Goal: Task Accomplishment & Management: Manage account settings

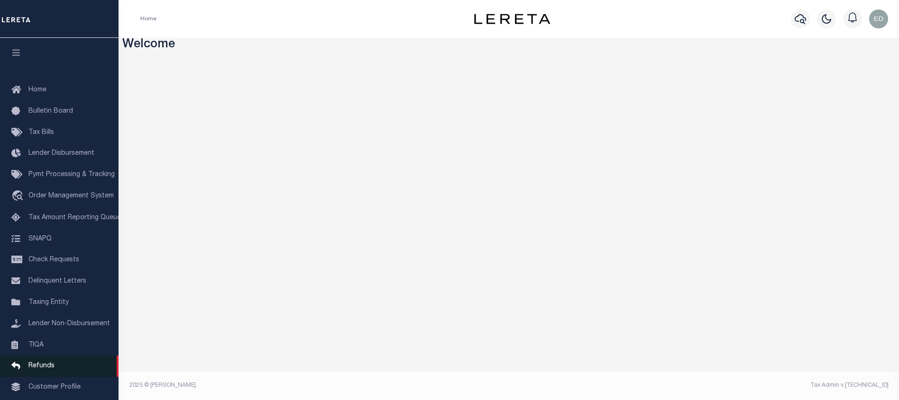
click at [47, 366] on link "Refunds" at bounding box center [59, 366] width 118 height 21
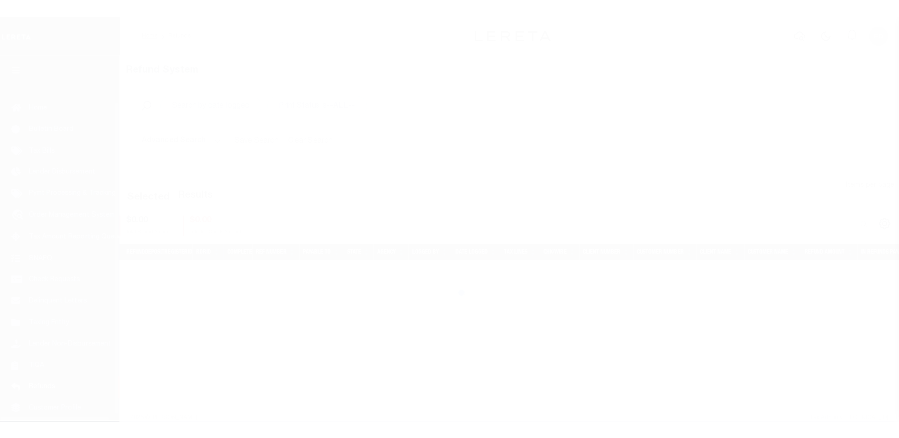
scroll to position [61, 0]
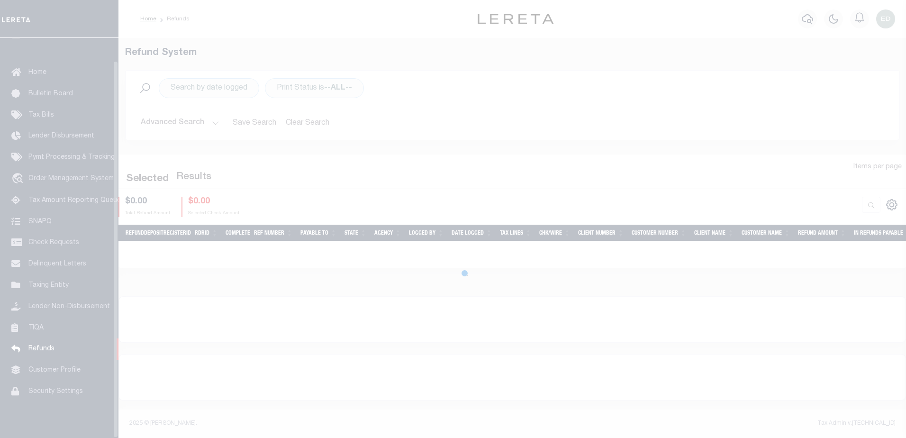
scroll to position [24, 0]
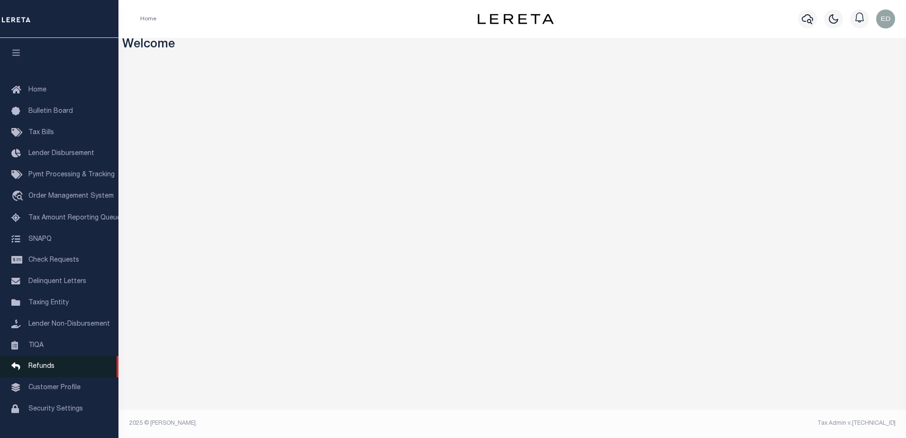
click at [55, 368] on link "Refunds" at bounding box center [59, 366] width 118 height 21
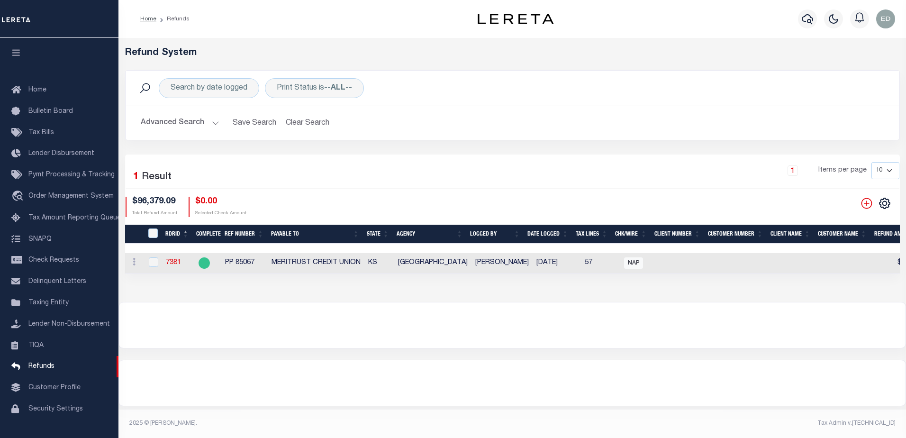
scroll to position [24, 0]
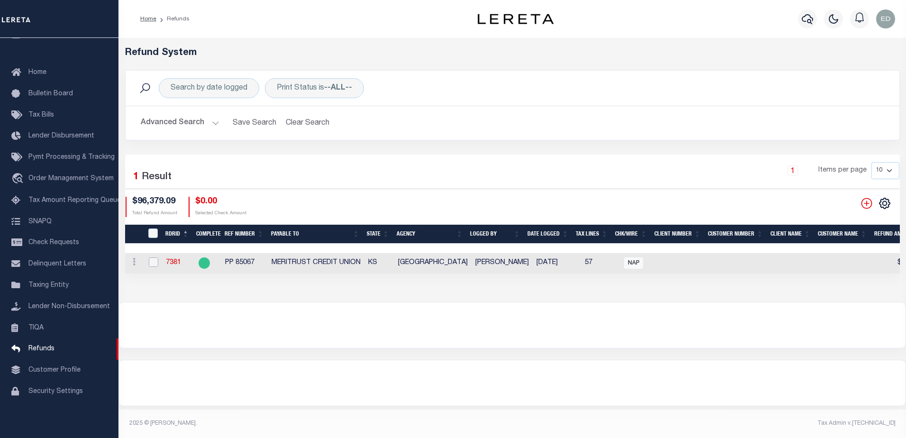
click at [154, 265] on input "checkbox" at bounding box center [153, 261] width 9 height 9
checkbox input "true"
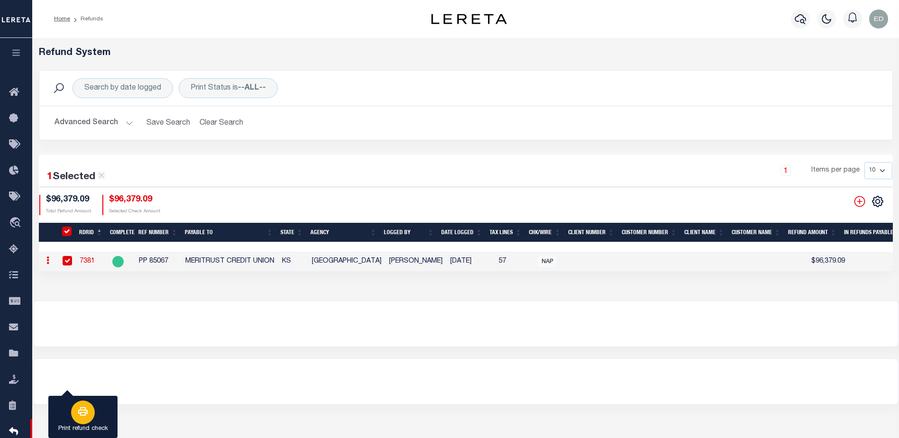
click at [85, 405] on div "button" at bounding box center [83, 412] width 24 height 24
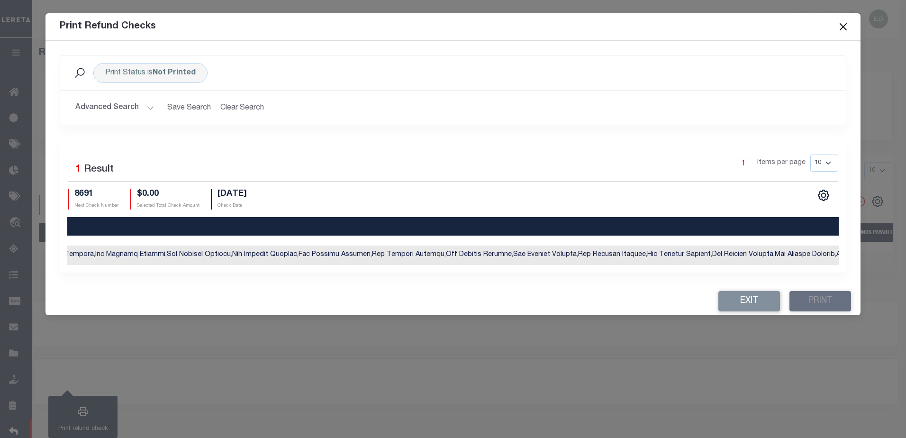
scroll to position [0, 0]
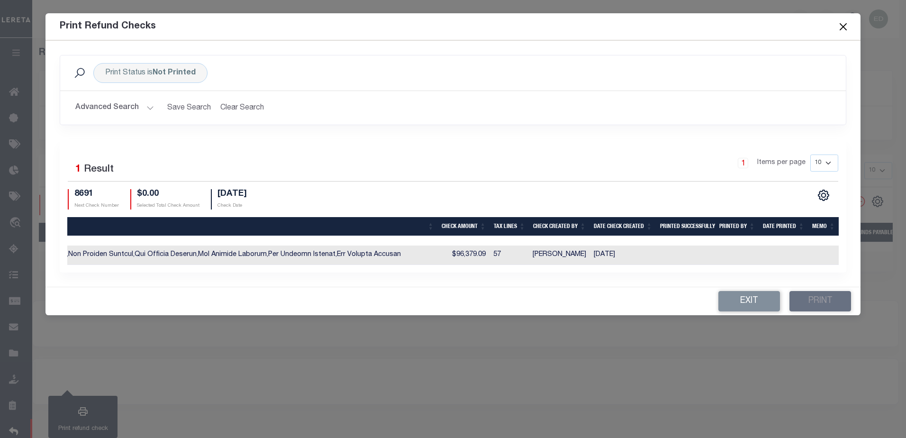
click at [480, 261] on td "$96,379.09" at bounding box center [463, 254] width 52 height 19
checkbox input "true"
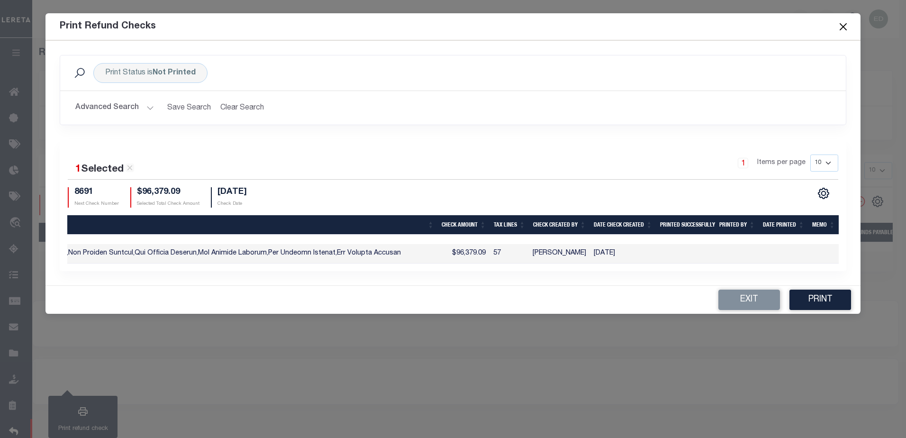
click at [466, 256] on td "$96,379.09" at bounding box center [463, 253] width 52 height 19
checkbox input "false"
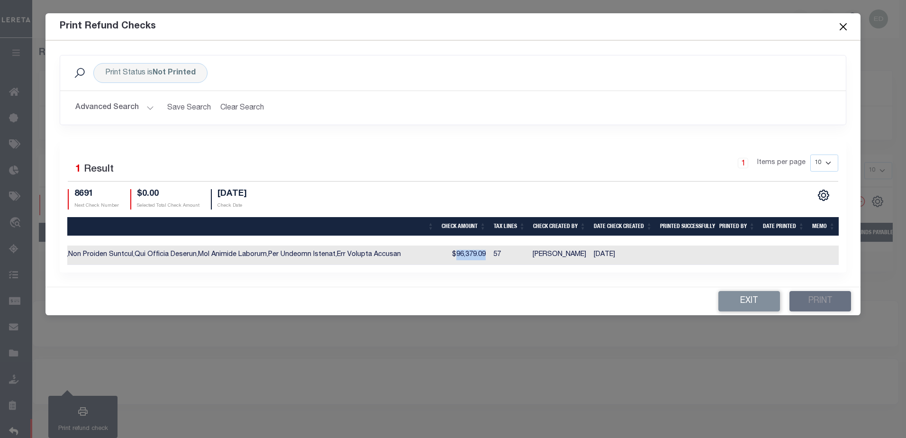
click at [466, 256] on td "$96,379.09" at bounding box center [463, 254] width 52 height 19
checkbox input "true"
click at [466, 256] on td "$96,379.09" at bounding box center [463, 254] width 52 height 19
checkbox input "false"
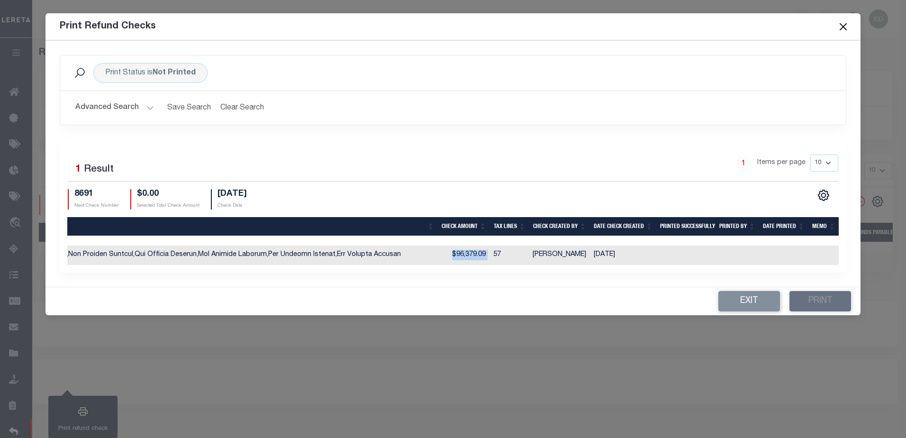
checkbox input "false"
click at [760, 304] on button "Exit" at bounding box center [749, 301] width 62 height 20
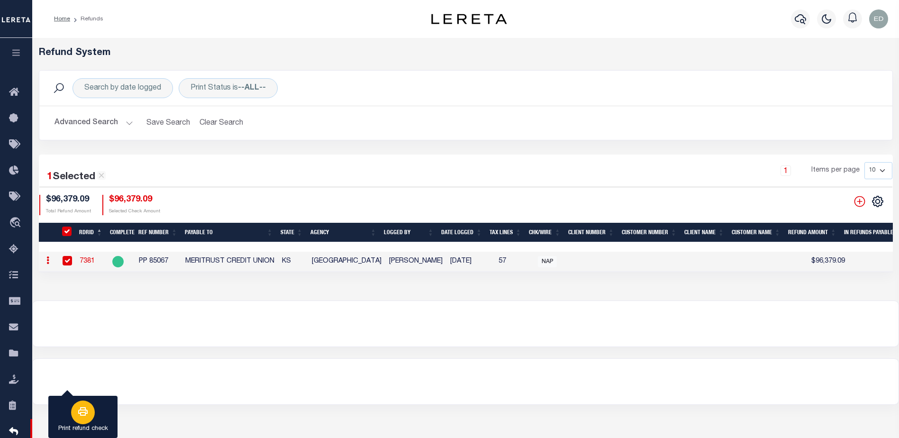
click at [80, 411] on icon "button" at bounding box center [82, 411] width 11 height 11
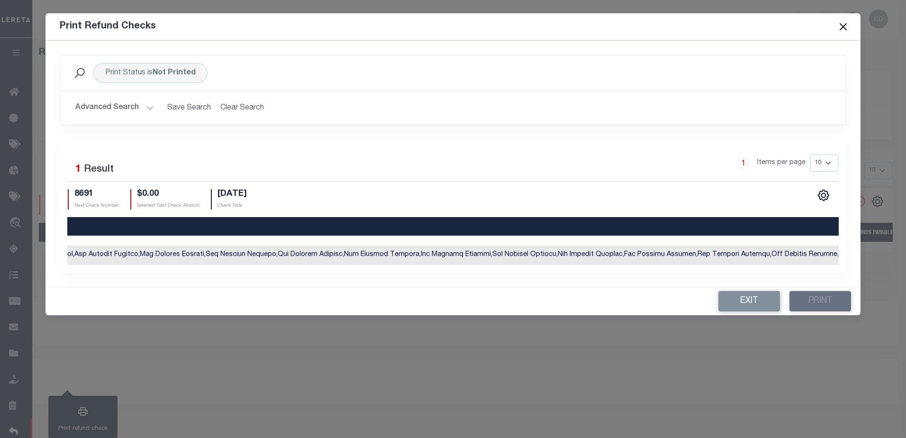
scroll to position [0, 1766]
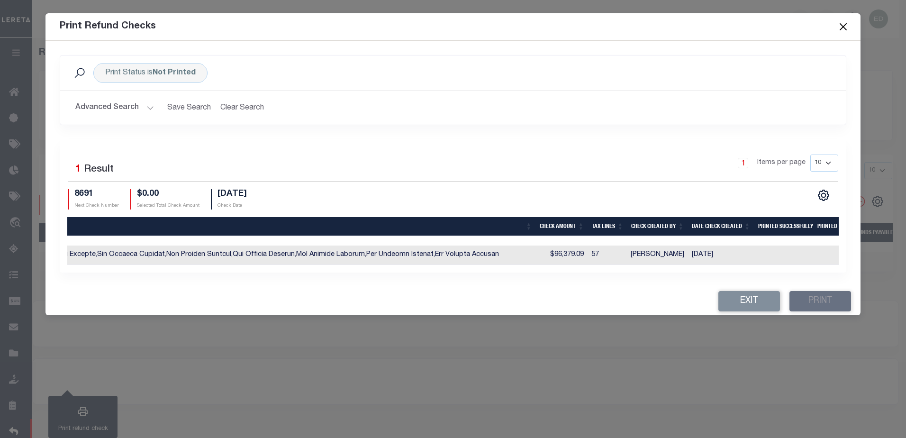
click at [567, 255] on td "$96,379.09" at bounding box center [562, 254] width 52 height 19
checkbox input "true"
click at [567, 255] on td "$96,379.09" at bounding box center [562, 254] width 52 height 19
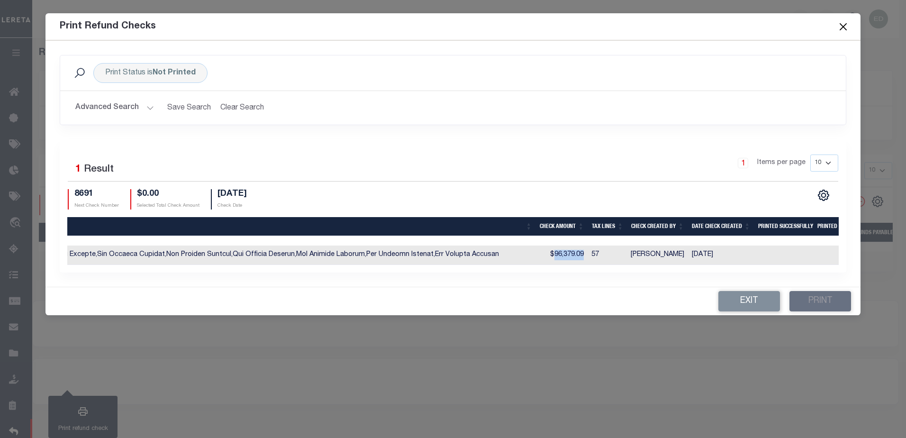
checkbox input "false"
click at [567, 255] on td "$96,379.09" at bounding box center [562, 254] width 52 height 19
checkbox input "true"
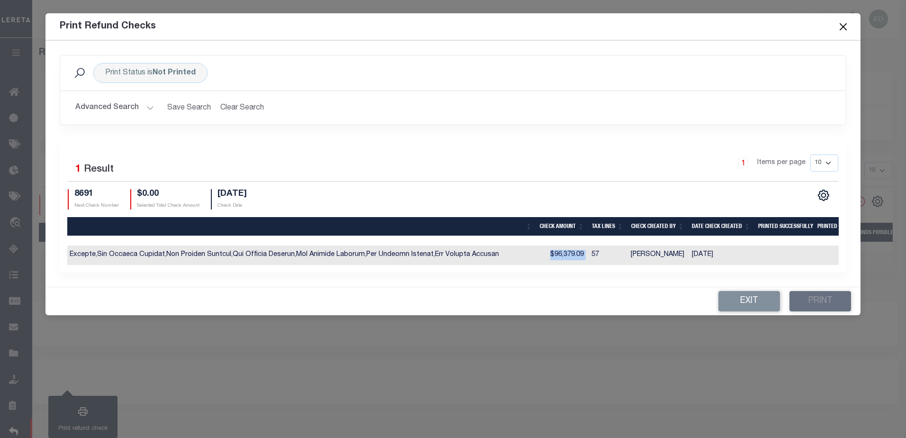
checkbox input "true"
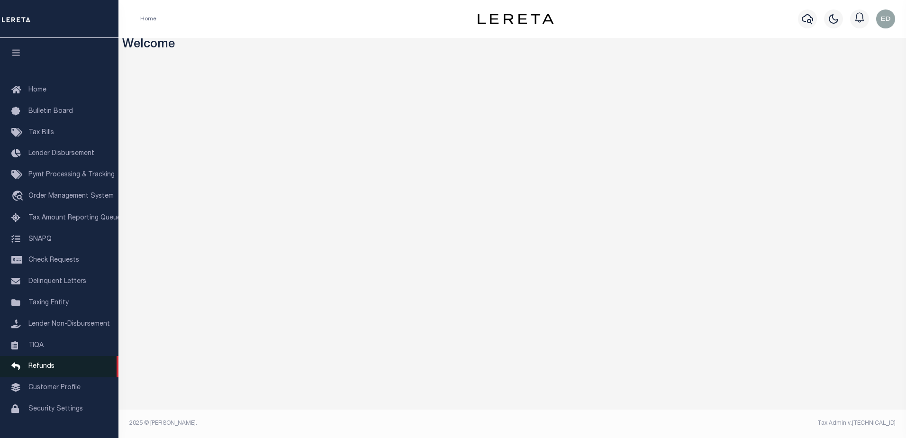
click at [46, 370] on span "Refunds" at bounding box center [41, 366] width 26 height 7
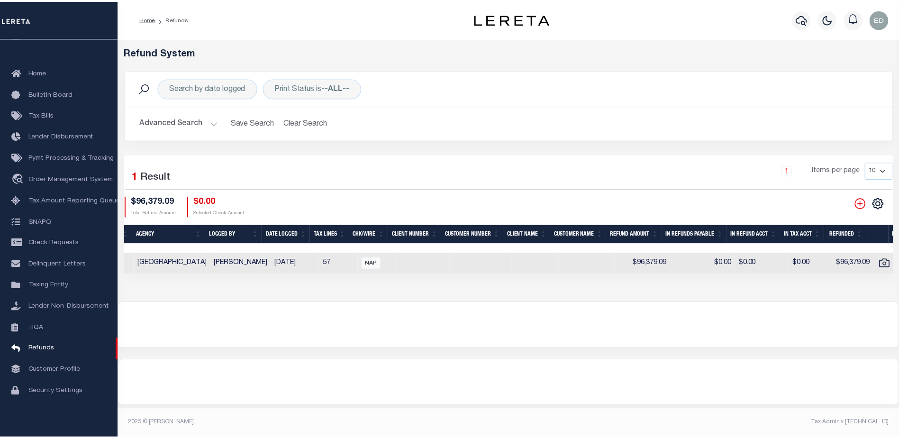
scroll to position [0, 307]
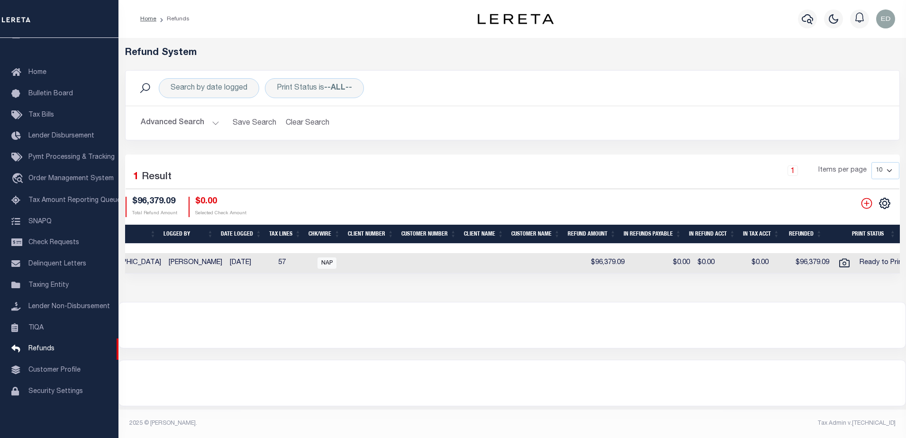
click at [603, 264] on td "$96,379.09" at bounding box center [600, 263] width 56 height 20
checkbox input "true"
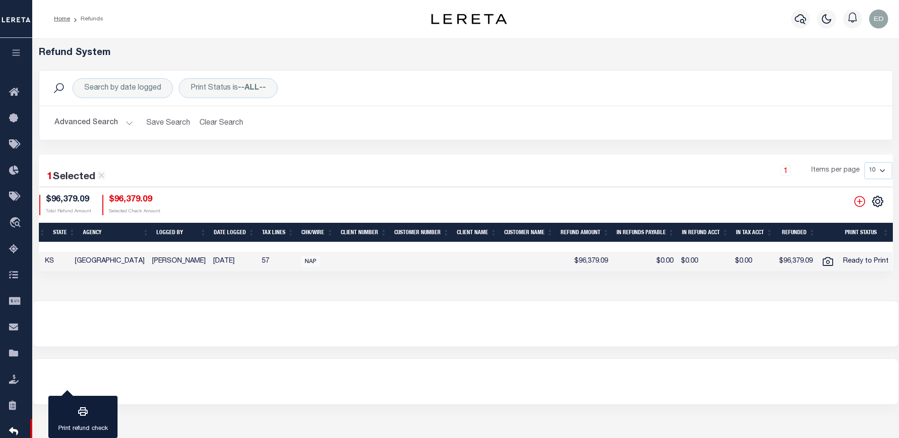
click at [603, 264] on td "$96,379.09" at bounding box center [584, 262] width 56 height 20
checkbox input "false"
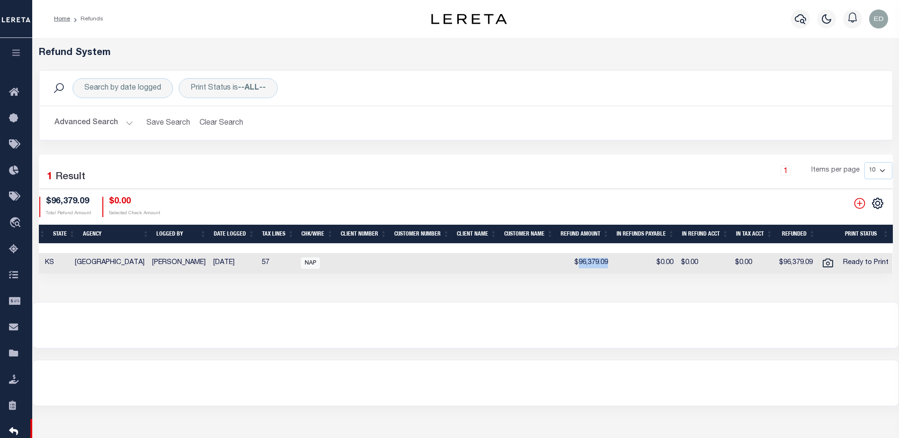
scroll to position [0, 229]
click at [603, 264] on td "$96,379.09" at bounding box center [588, 263] width 56 height 20
checkbox input "true"
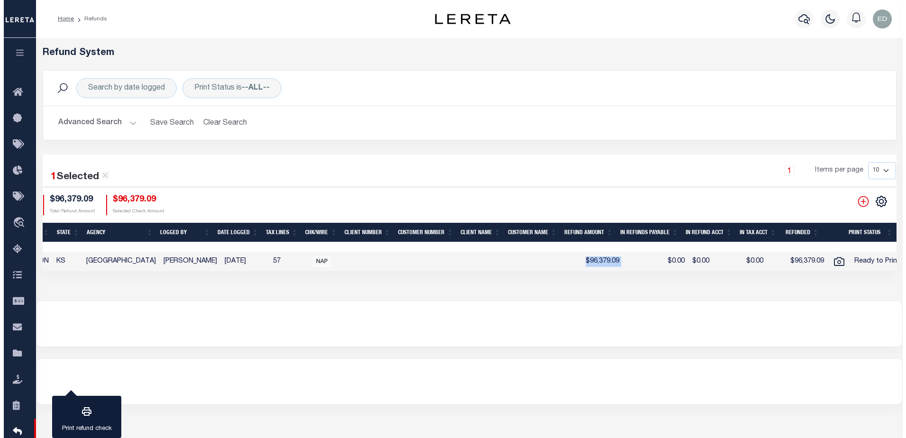
scroll to position [0, 227]
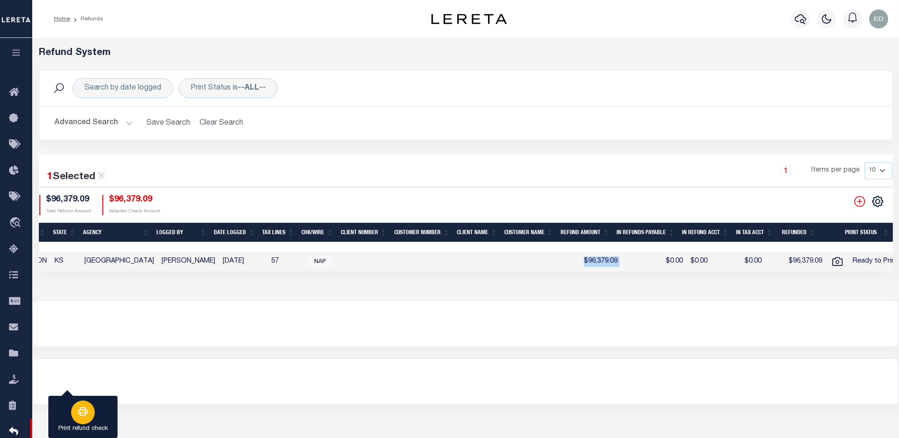
click at [83, 410] on icon "button" at bounding box center [82, 411] width 11 height 11
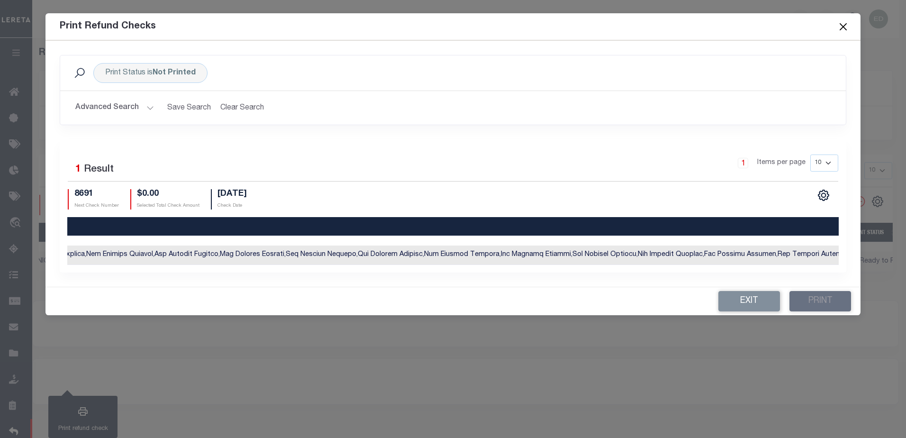
scroll to position [0, 0]
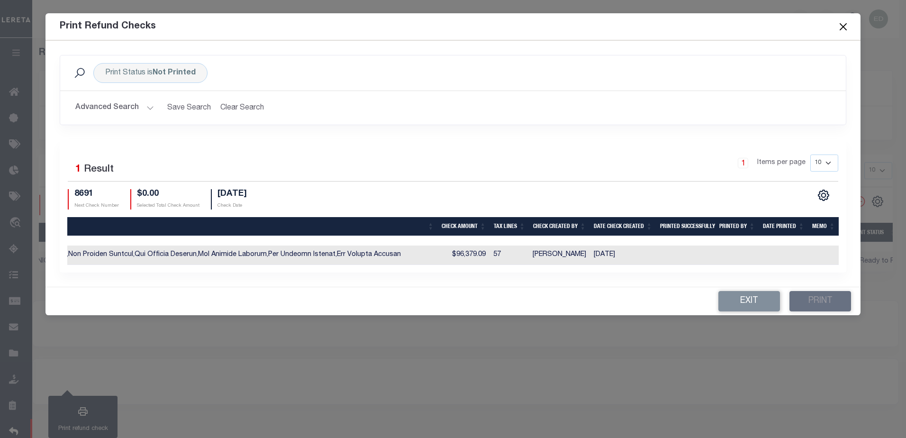
click at [470, 255] on td "$96,379.09" at bounding box center [463, 254] width 52 height 19
checkbox input "true"
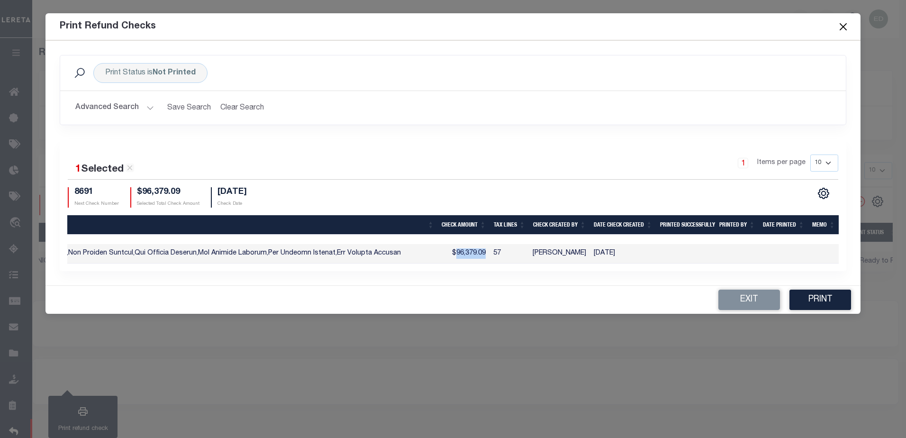
click at [470, 255] on td "$96,379.09" at bounding box center [463, 253] width 52 height 19
checkbox input "false"
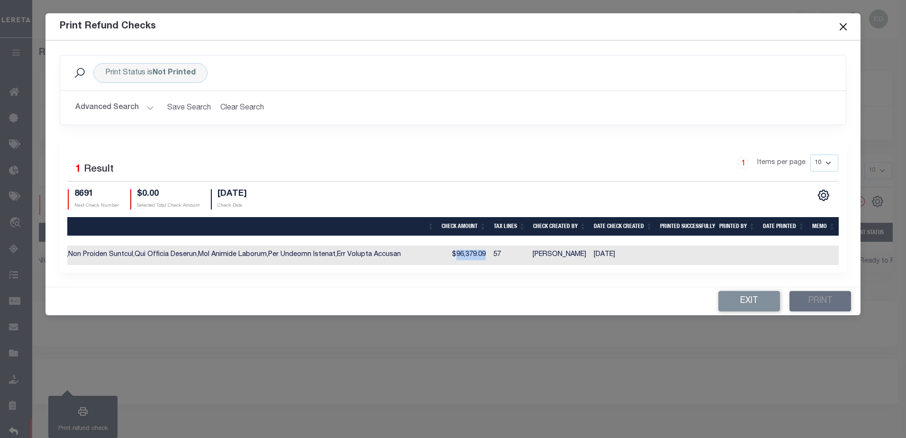
drag, startPoint x: 470, startPoint y: 255, endPoint x: 509, endPoint y: 259, distance: 38.6
click at [509, 258] on td "57" at bounding box center [509, 254] width 39 height 19
checkbox input "true"
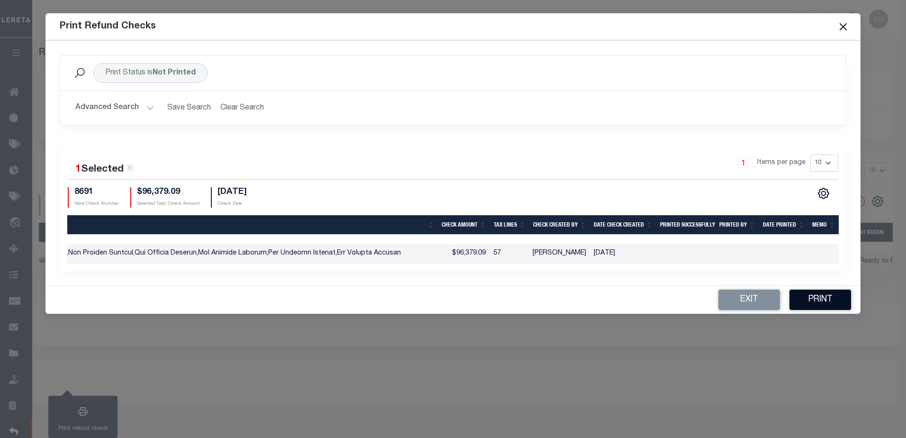
click at [813, 306] on button "Print" at bounding box center [821, 300] width 62 height 20
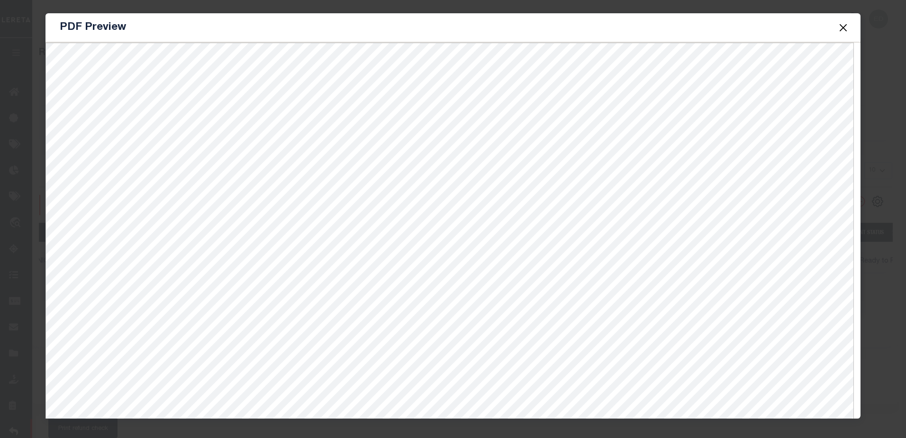
click at [839, 27] on button "Close" at bounding box center [843, 27] width 12 height 12
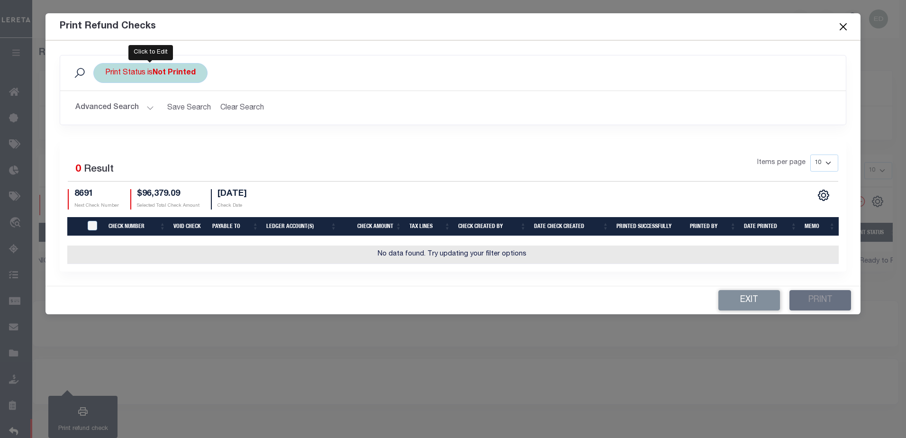
click at [182, 71] on b "Not Printed" at bounding box center [174, 73] width 43 height 8
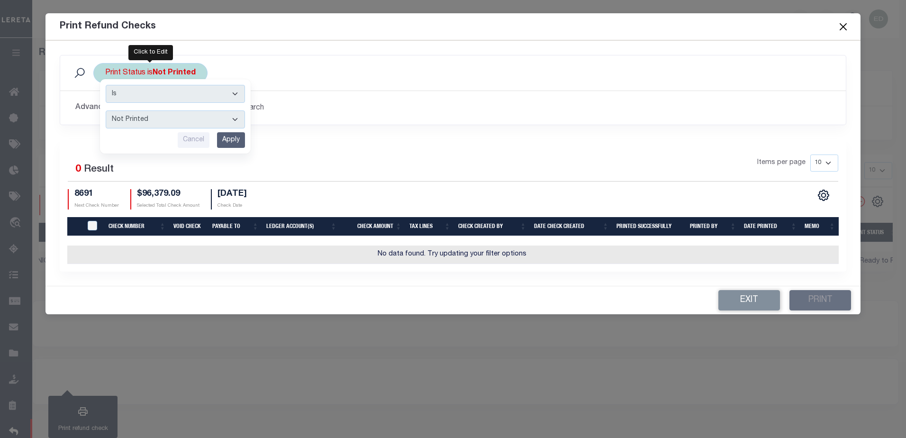
click at [164, 123] on select "Printed Not Printed" at bounding box center [175, 119] width 139 height 18
select select "true"
click at [106, 110] on select "Printed Not Printed" at bounding box center [175, 119] width 139 height 18
click at [245, 139] on div "Is Contains Printed Not Printed Cancel Apply" at bounding box center [175, 116] width 151 height 74
click at [233, 139] on input "Apply" at bounding box center [231, 140] width 28 height 16
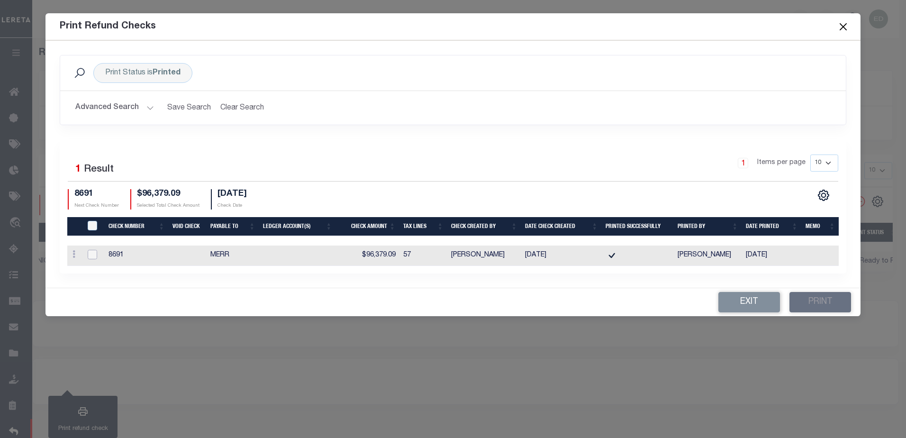
click at [91, 256] on input "checkbox" at bounding box center [92, 254] width 9 height 9
checkbox input "true"
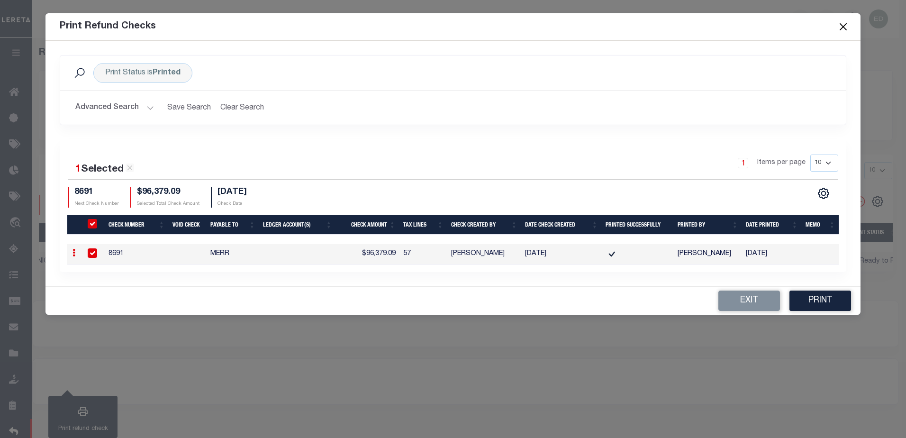
click at [73, 254] on icon at bounding box center [74, 253] width 3 height 8
click at [235, 301] on div "Exit Print" at bounding box center [453, 301] width 816 height 28
click at [760, 309] on button "Exit" at bounding box center [749, 301] width 62 height 20
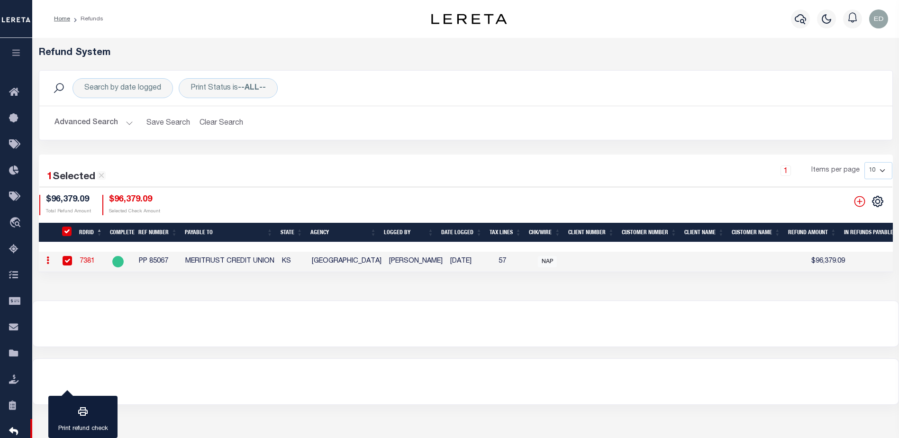
click at [90, 261] on link "7381" at bounding box center [87, 261] width 15 height 7
checkbox input "false"
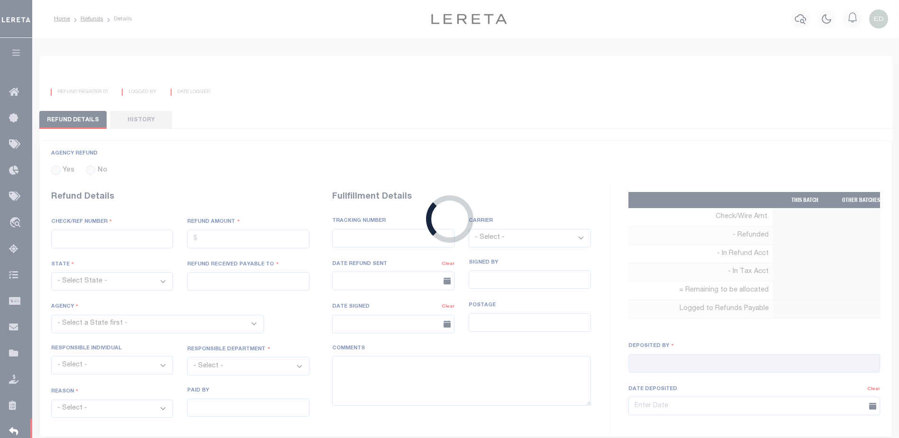
radio input "true"
type input "PP 85067"
type input "$96,379.09"
select select "KS"
type input "MERITRUST CREDIT UNION"
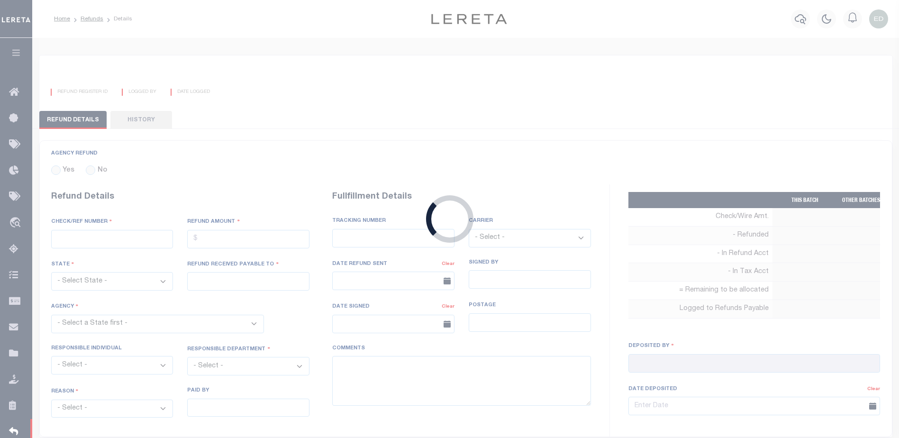
select select
select select "OTH"
select select "OVP"
type input "WIRED FUNDS"
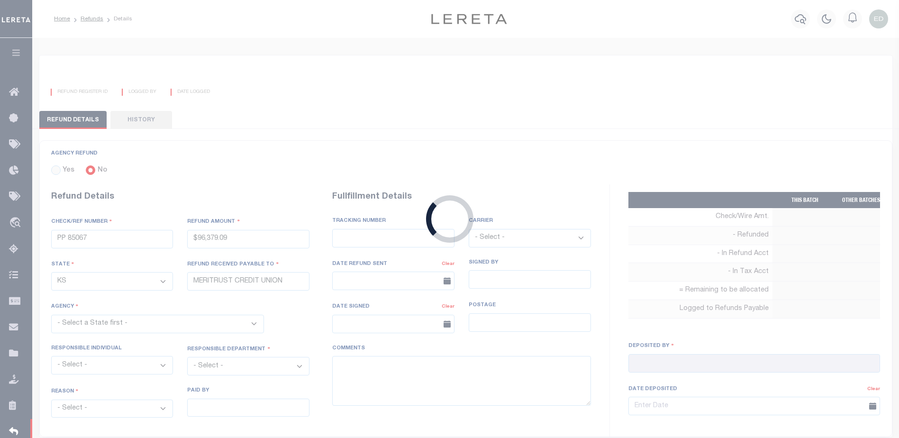
type input "[DATE]"
type textarea "THIS IS FROM THE RFR REPORT. THESE FUNDS WERE WIRED BY [PERSON_NAME]"
type input "[PERSON_NAME]"
type input "[DATE]"
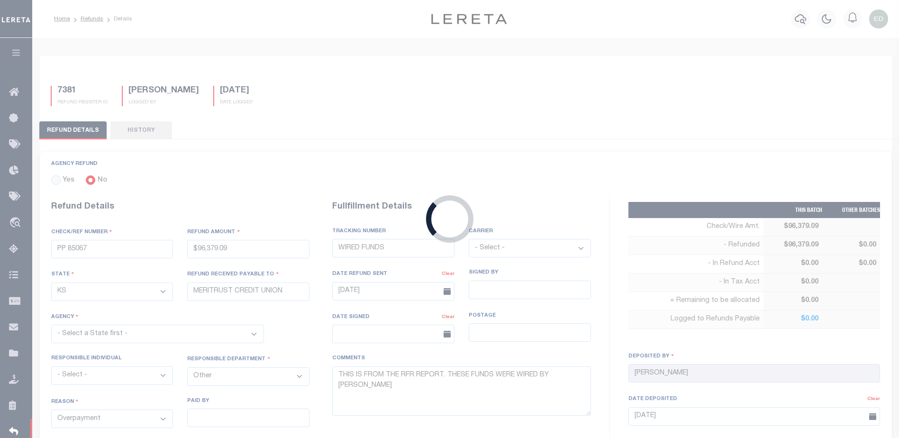
select select "2017300000"
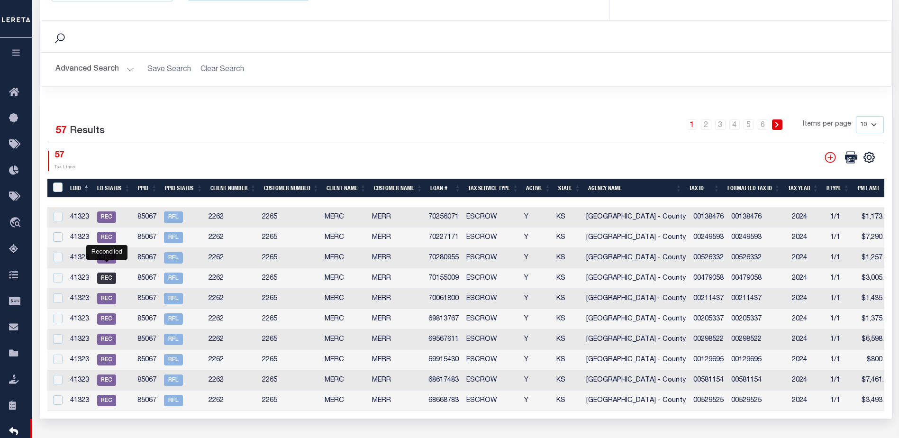
scroll to position [379, 0]
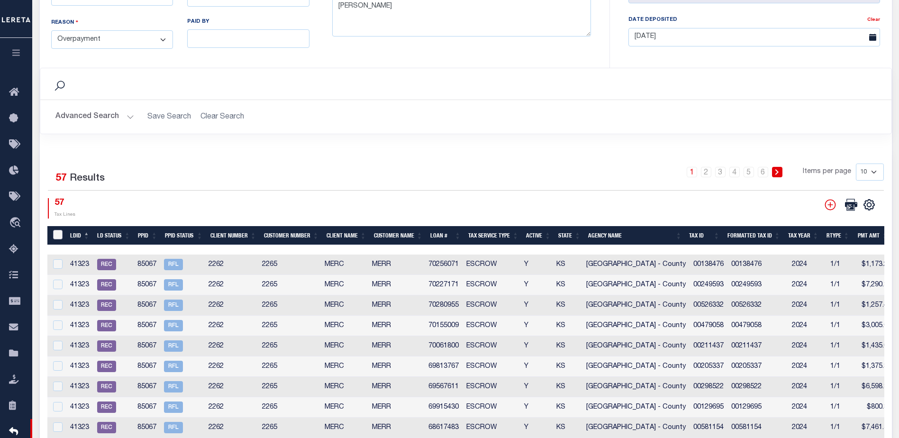
click at [55, 230] on input "LDBatchId" at bounding box center [57, 234] width 9 height 9
checkbox input "true"
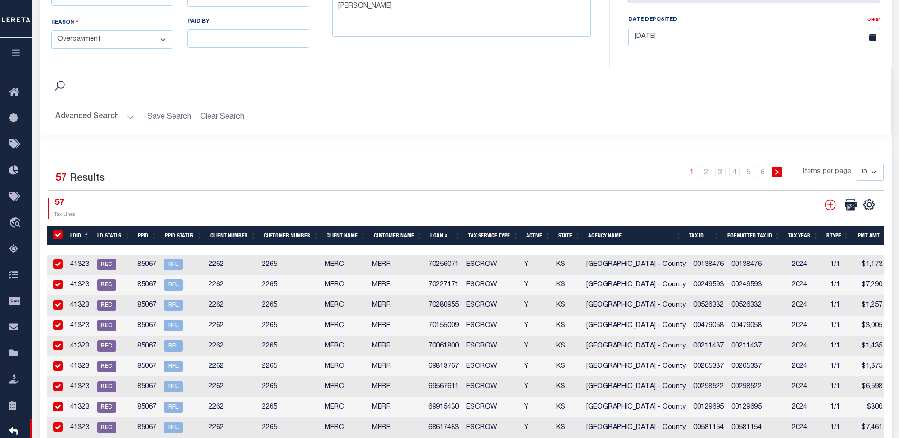
checkbox input "true"
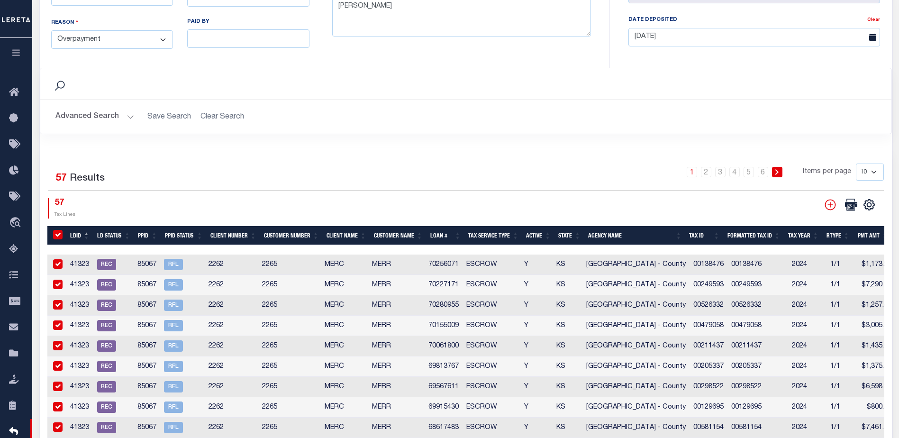
checkbox input "true"
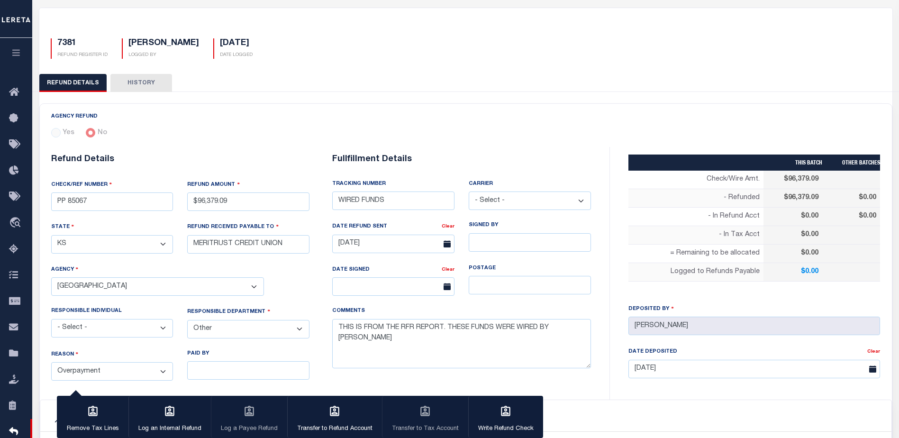
scroll to position [0, 0]
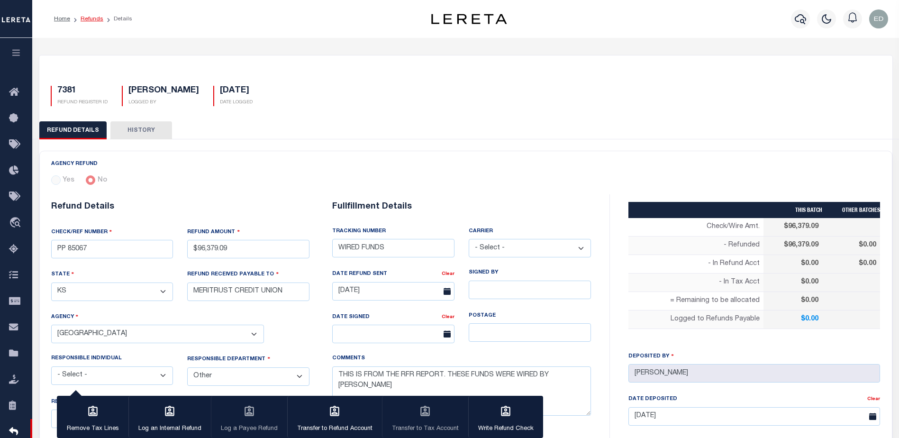
click at [89, 22] on link "Refunds" at bounding box center [92, 19] width 23 height 6
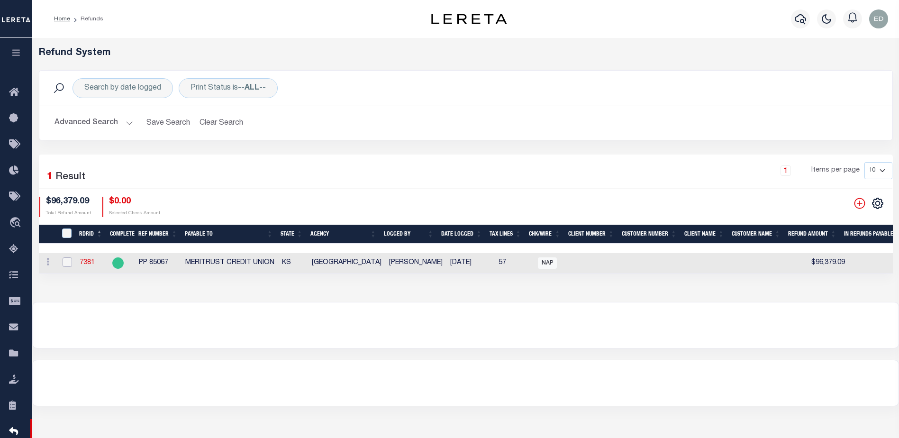
click at [68, 263] on input "checkbox" at bounding box center [67, 261] width 9 height 9
checkbox input "true"
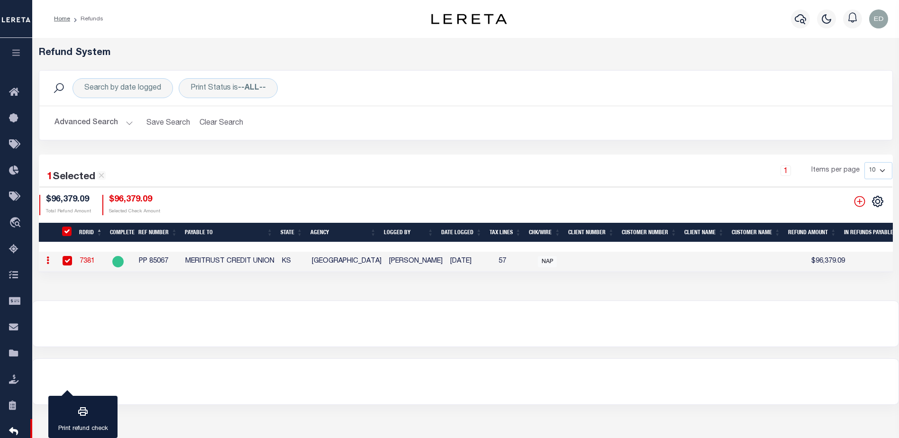
click at [46, 261] on icon at bounding box center [47, 260] width 3 height 8
click at [84, 293] on link "View Refund Detail" at bounding box center [84, 291] width 82 height 16
checkbox input "false"
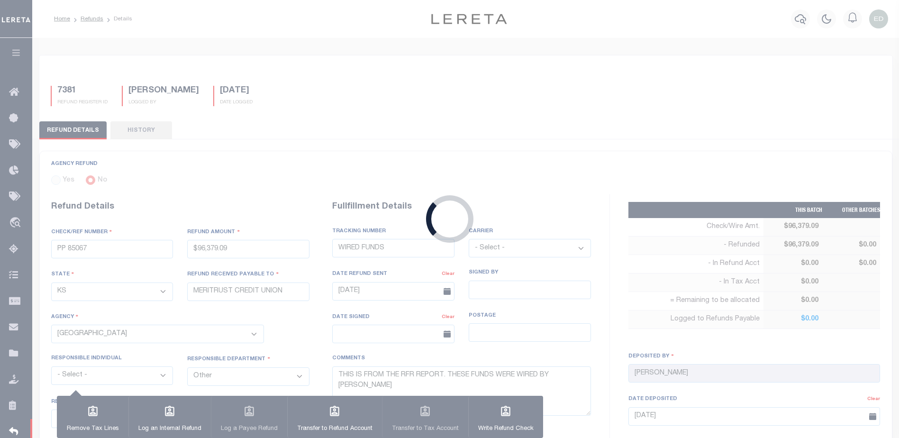
type input "$96,379.09"
select select
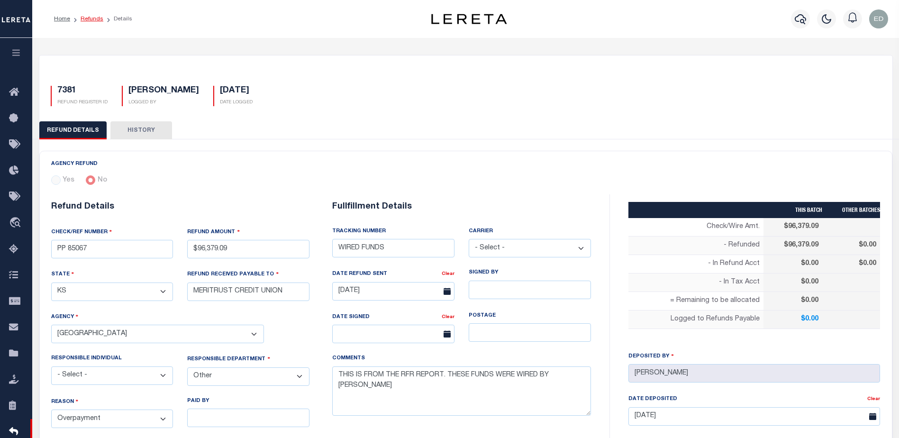
click at [85, 17] on link "Refunds" at bounding box center [92, 19] width 23 height 6
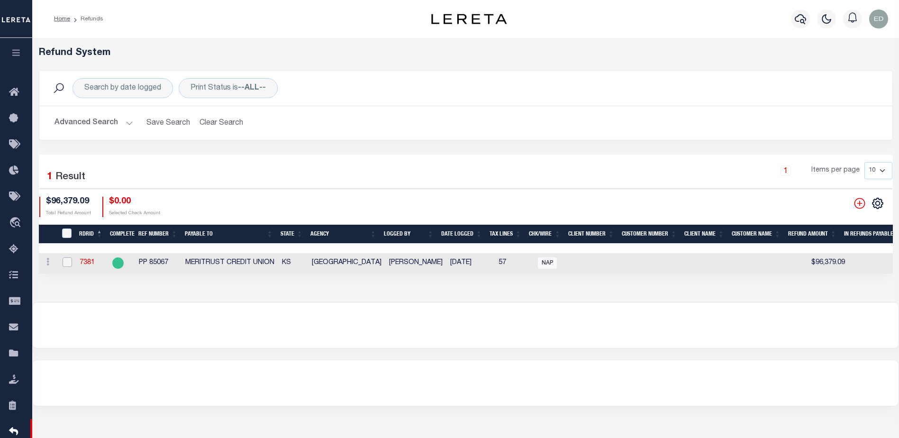
click at [66, 265] on input "checkbox" at bounding box center [67, 261] width 9 height 9
checkbox input "true"
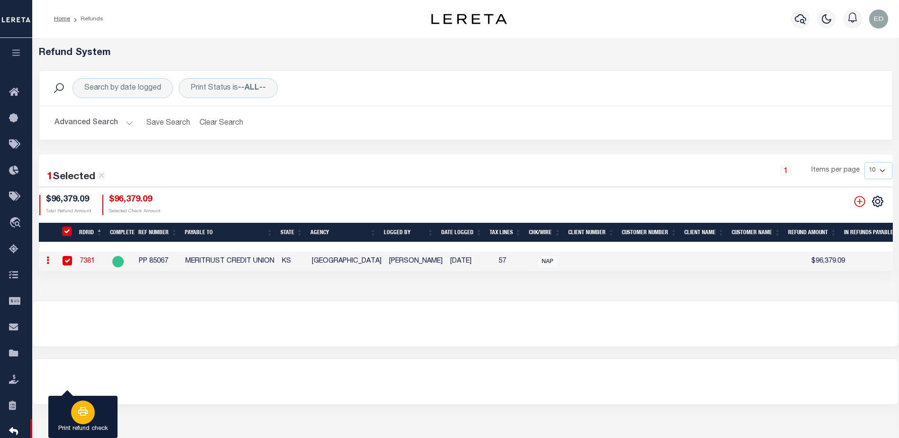
click at [86, 410] on icon "button" at bounding box center [82, 411] width 9 height 9
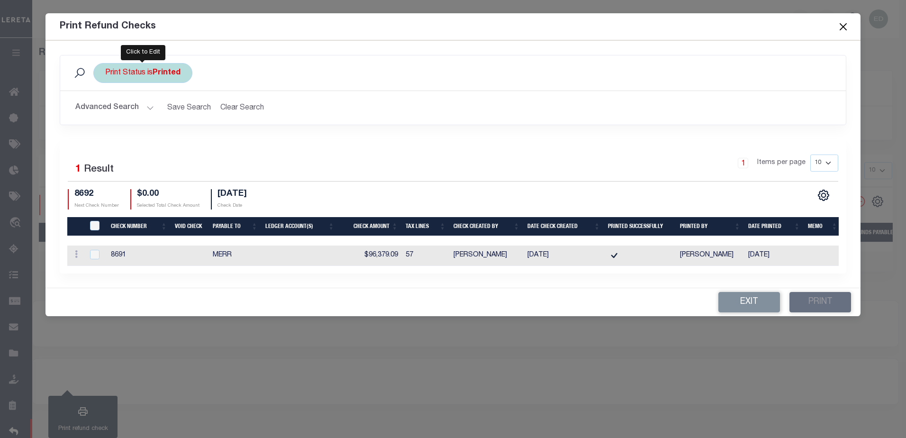
click at [172, 73] on b "Printed" at bounding box center [167, 73] width 28 height 8
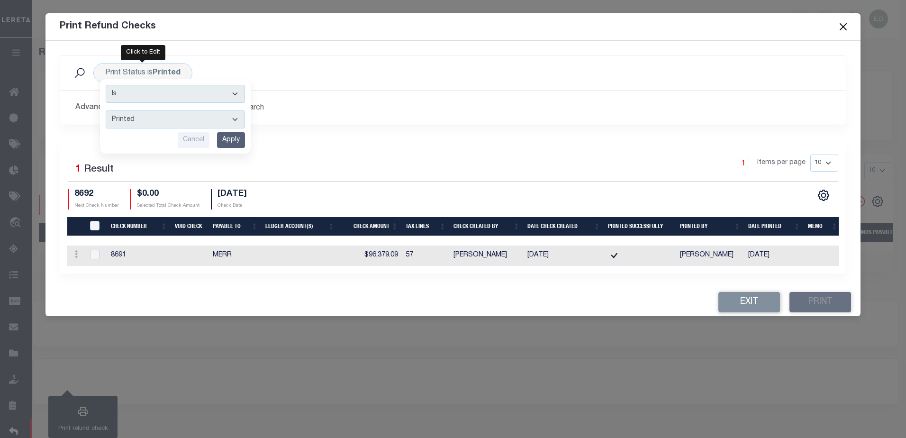
click at [327, 80] on div "Print Status is Printed Is Contains Printed Not Printed Cancel Apply Search" at bounding box center [453, 73] width 771 height 20
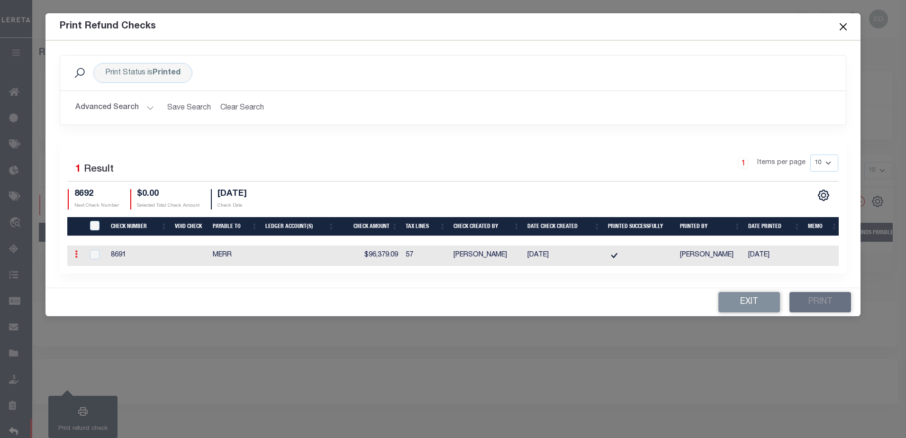
click at [75, 253] on icon at bounding box center [76, 254] width 3 height 8
click at [94, 259] on input "checkbox" at bounding box center [94, 254] width 9 height 9
checkbox input "true"
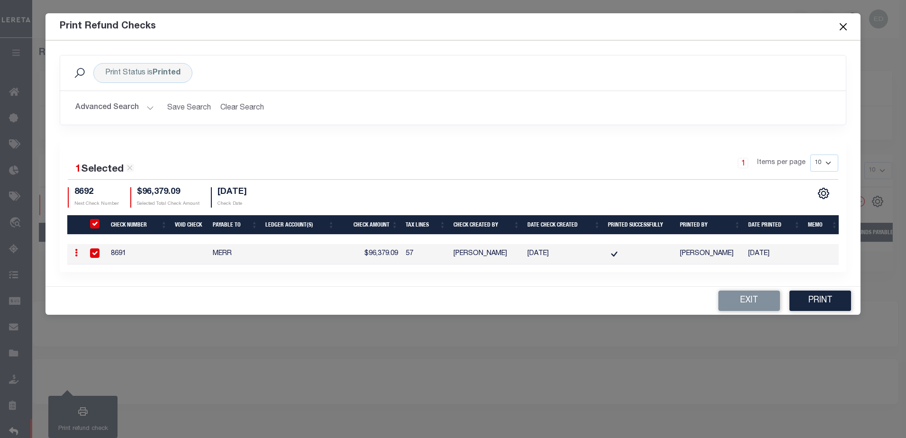
click at [75, 254] on icon at bounding box center [76, 253] width 3 height 8
click at [105, 206] on link "Void Check" at bounding box center [101, 208] width 59 height 16
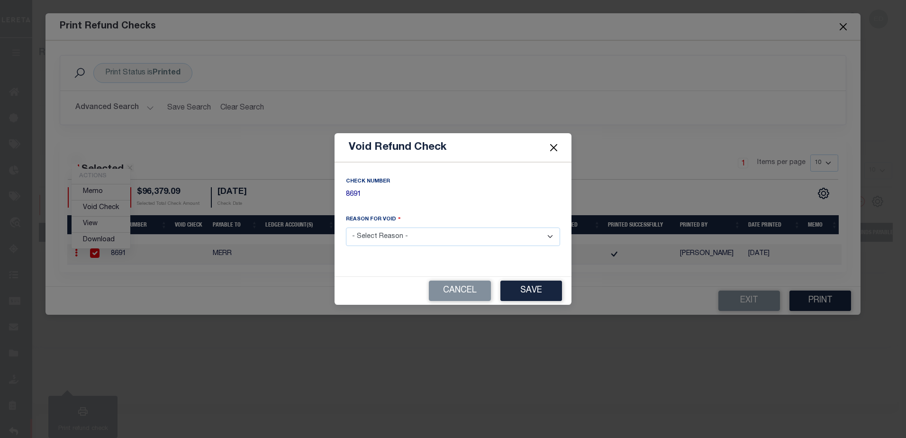
click at [438, 239] on select "- Select Reason - Wrong Amount Wrong Payable To Other" at bounding box center [453, 236] width 214 height 18
select select "OTH"
click at [346, 227] on select "- Select Reason - Wrong Amount Wrong Payable To Other" at bounding box center [453, 236] width 214 height 18
click at [509, 286] on button "Save" at bounding box center [531, 291] width 62 height 20
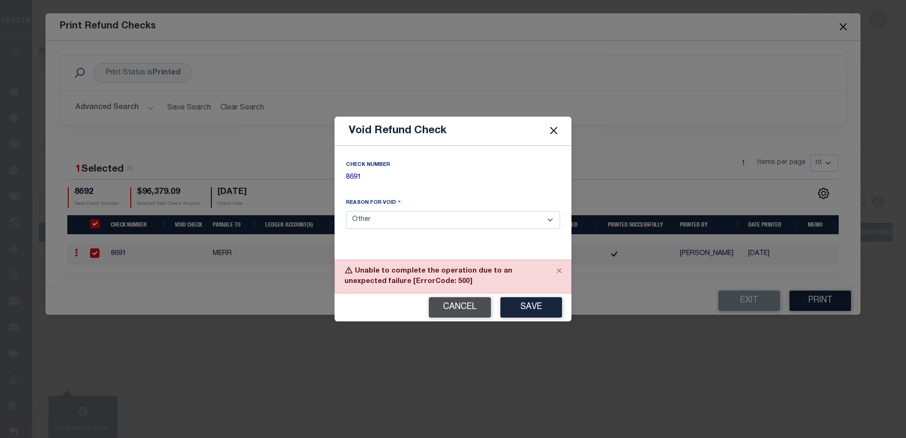
click at [455, 303] on button "Cancel" at bounding box center [460, 307] width 62 height 20
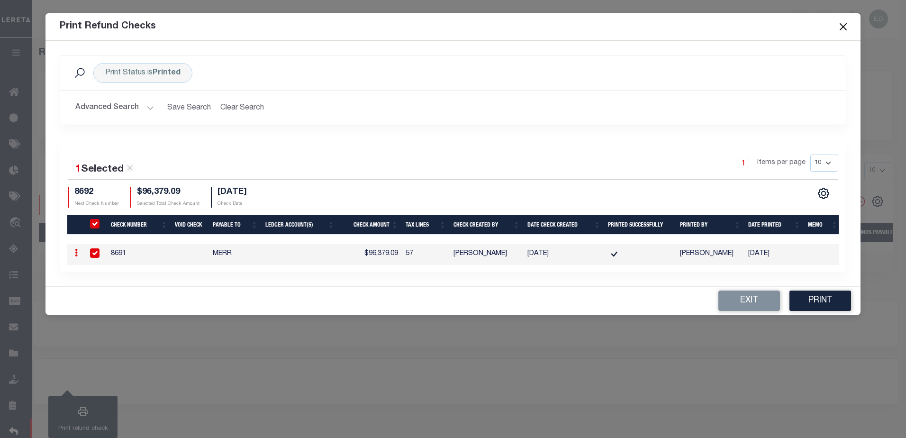
click at [839, 30] on button "Close" at bounding box center [843, 26] width 12 height 12
